Goal: Task Accomplishment & Management: Complete application form

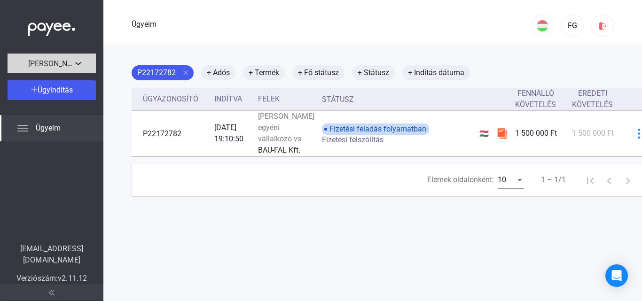
click at [78, 63] on div "[PERSON_NAME] egyéni vállalkozó" at bounding box center [51, 63] width 83 height 12
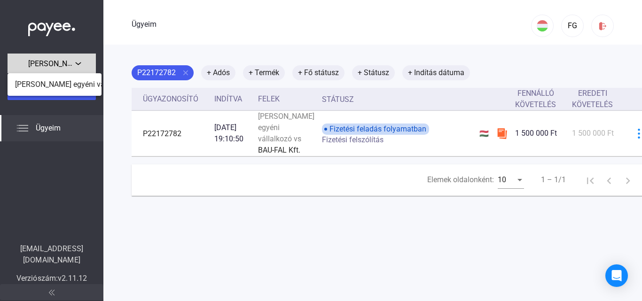
click at [78, 63] on div at bounding box center [321, 150] width 642 height 301
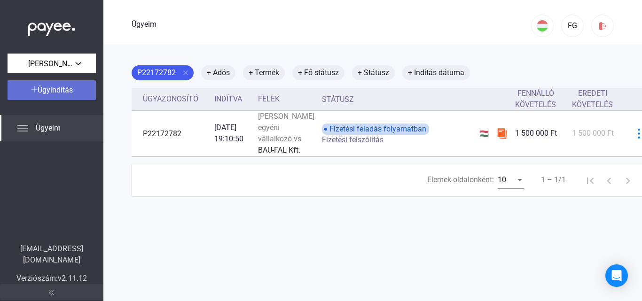
click at [53, 88] on font "Ügyindítás" at bounding box center [55, 90] width 35 height 9
